Goal: Contribute content: Add original content to the website for others to see

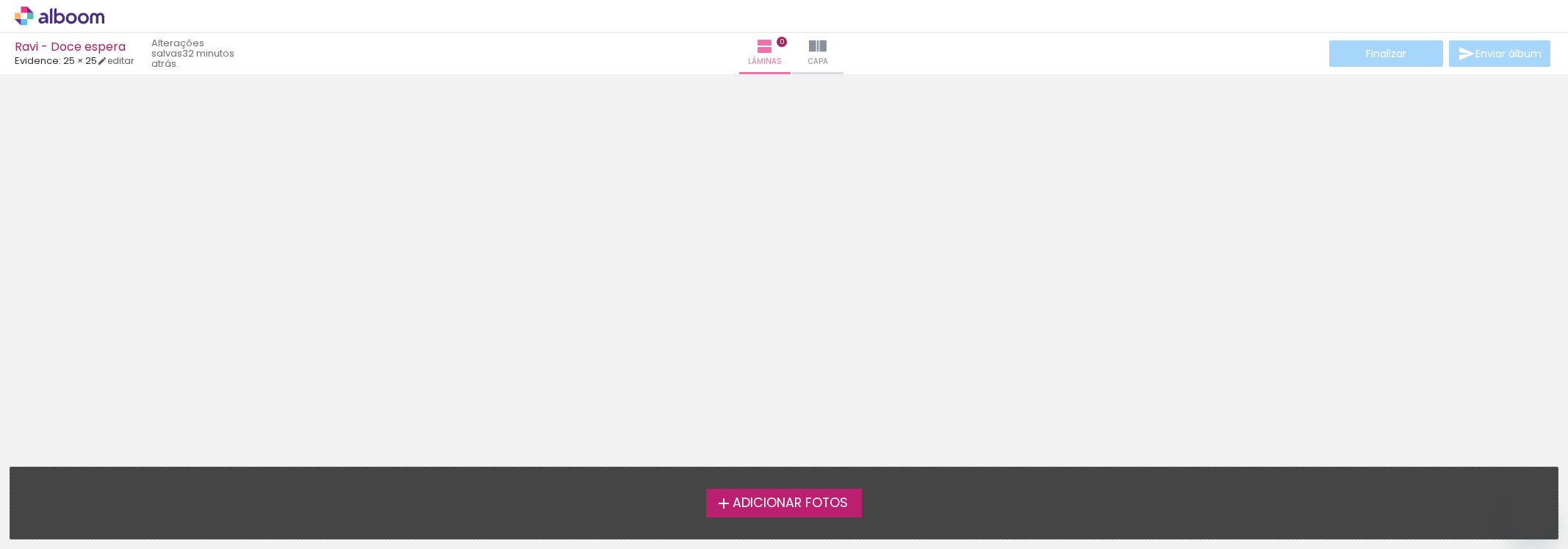
click at [754, 502] on span "Adicionar Fotos" at bounding box center [790, 503] width 115 height 13
click at [0, 0] on input "file" at bounding box center [0, 0] width 0 height 0
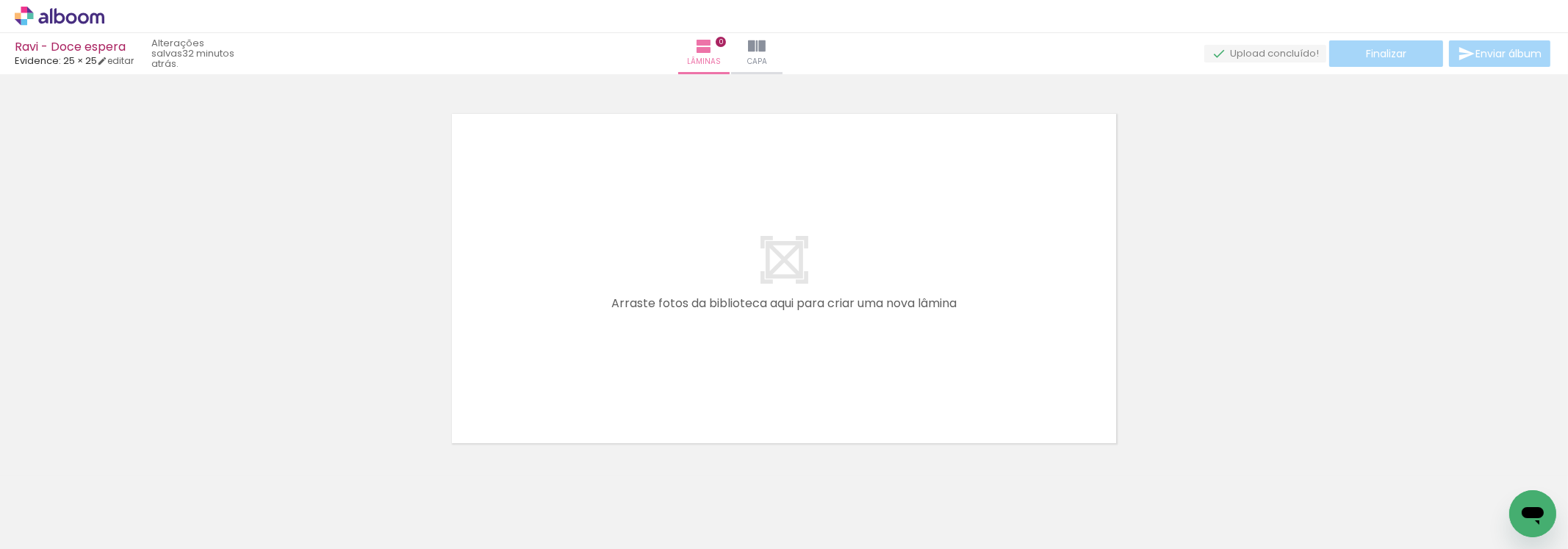
scroll to position [18, 0]
click at [50, 521] on span "Adicionar Fotos" at bounding box center [52, 529] width 44 height 16
click at [0, 0] on input "file" at bounding box center [0, 0] width 0 height 0
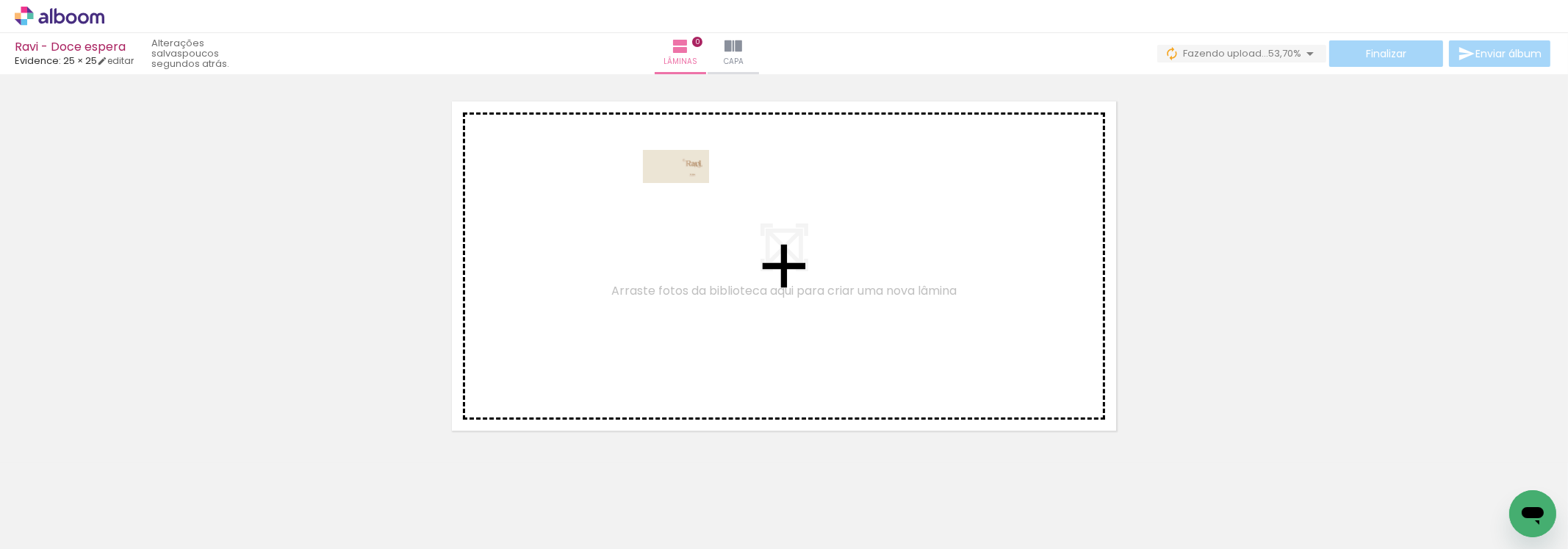
drag, startPoint x: 1421, startPoint y: 502, endPoint x: 687, endPoint y: 194, distance: 796.0
click at [687, 194] on quentale-workspace at bounding box center [784, 274] width 1568 height 549
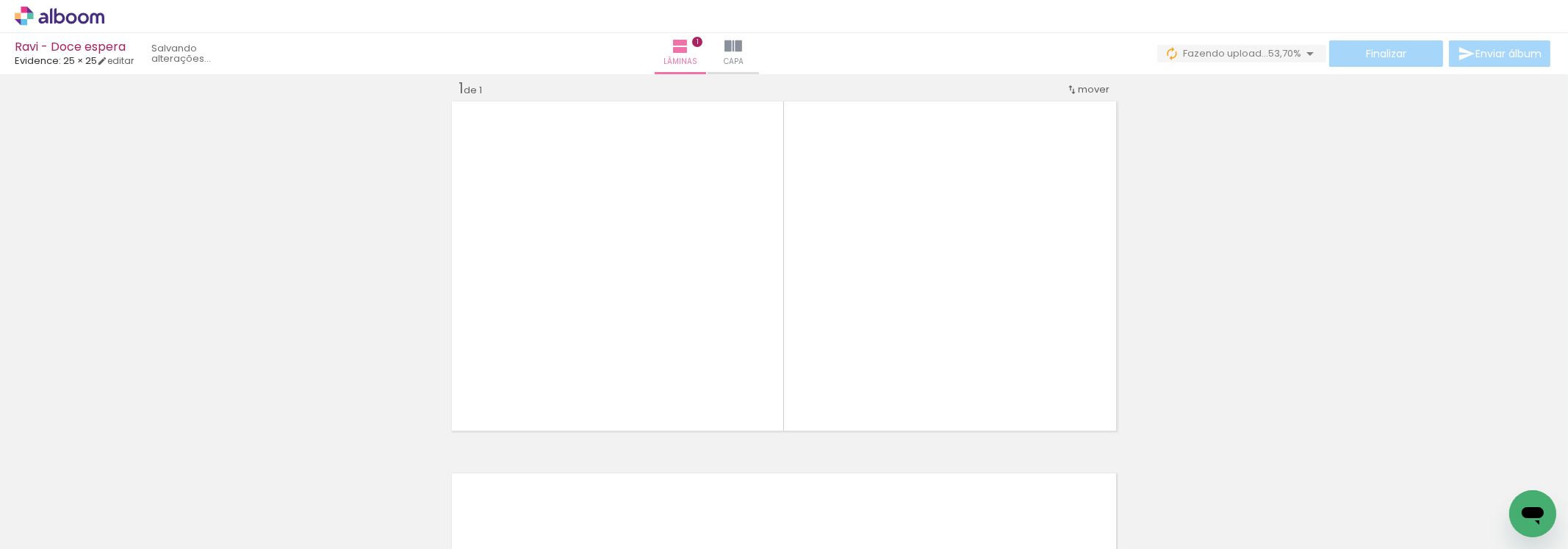
scroll to position [18, 0]
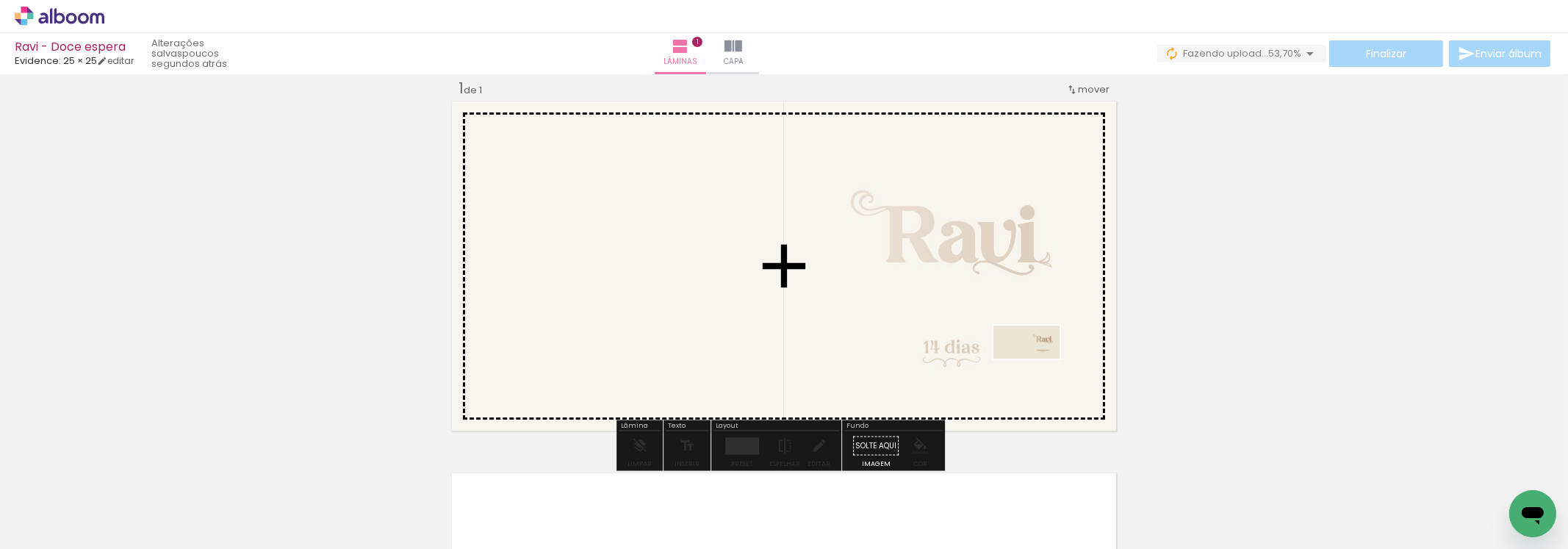
drag, startPoint x: 1483, startPoint y: 501, endPoint x: 1037, endPoint y: 370, distance: 464.8
click at [1037, 370] on quentale-workspace at bounding box center [784, 274] width 1568 height 549
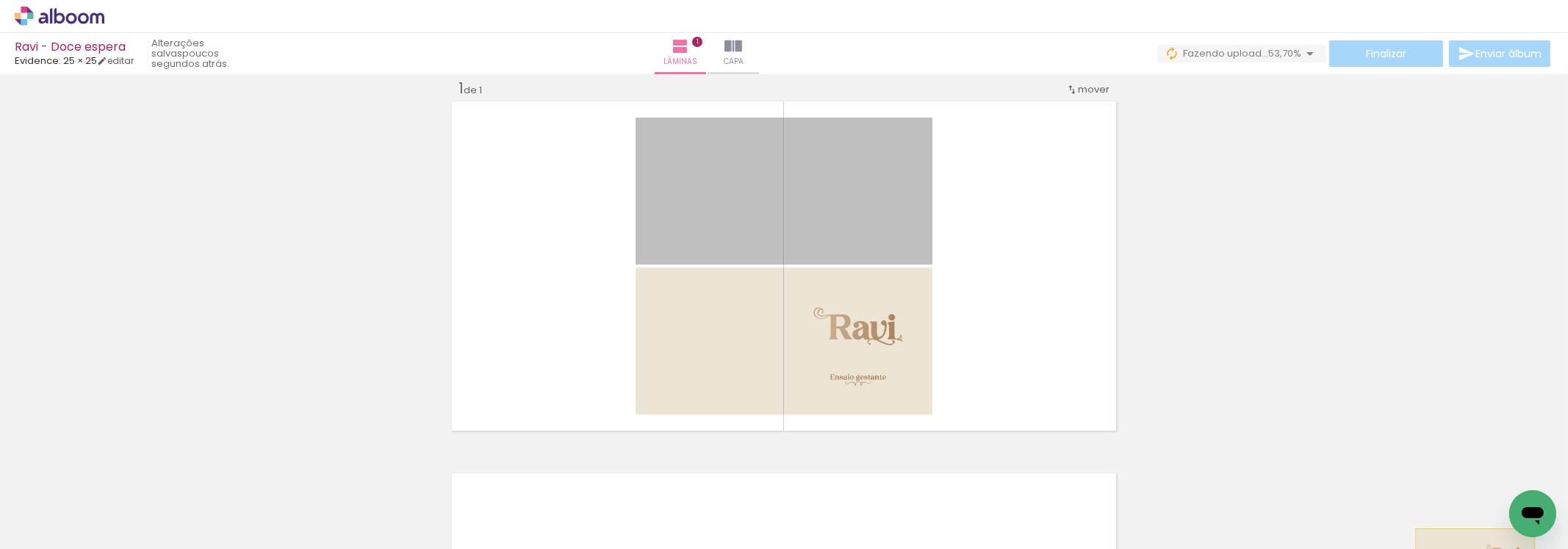
drag, startPoint x: 854, startPoint y: 220, endPoint x: 1469, endPoint y: 558, distance: 701.8
click at [1469, 548] on html "link( href="../../bower_components/polymer/polymer.html" rel="import" ) picture…" at bounding box center [784, 274] width 1568 height 549
drag, startPoint x: 861, startPoint y: 220, endPoint x: 1428, endPoint y: 520, distance: 641.5
click at [1428, 520] on quentale-workspace at bounding box center [784, 274] width 1568 height 549
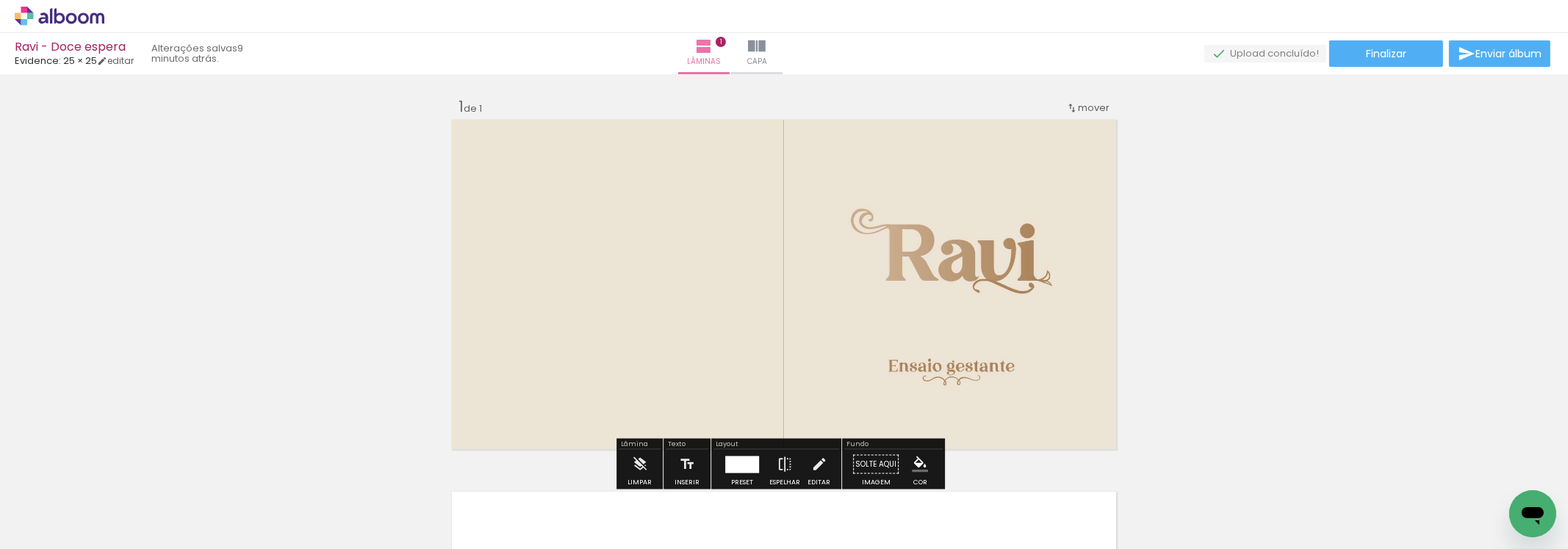
scroll to position [367, 0]
